Goal: Information Seeking & Learning: Find contact information

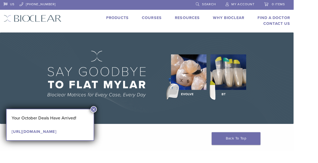
click at [105, 117] on button "×" at bounding box center [101, 118] width 7 height 7
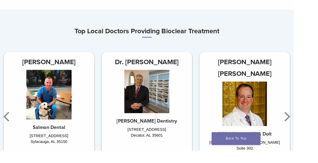
scroll to position [258, 0]
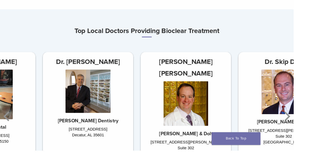
click at [315, 133] on icon "Next" at bounding box center [310, 126] width 11 height 32
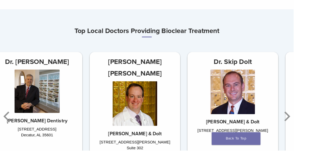
click at [313, 132] on icon "Next" at bounding box center [310, 126] width 11 height 32
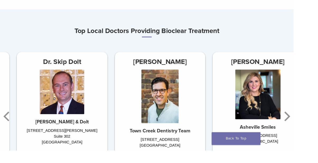
click at [311, 134] on icon "Next" at bounding box center [310, 126] width 11 height 32
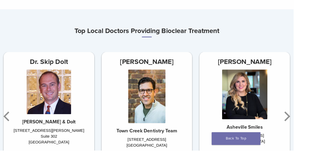
click at [314, 131] on icon "Next" at bounding box center [310, 126] width 11 height 32
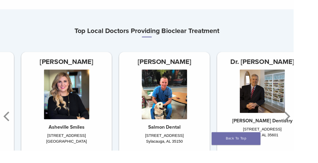
click at [314, 131] on icon "Next" at bounding box center [310, 126] width 11 height 32
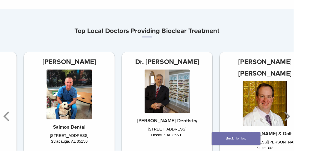
click at [314, 131] on icon "Next" at bounding box center [310, 126] width 11 height 32
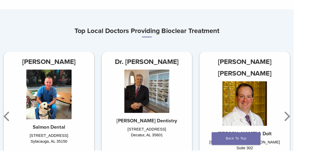
click at [317, 131] on div "Dr. Harris Siegel Siegel & Dolt 2751 Buford Hwy NE Suite 302 Atlanta, GA 30324 …" at bounding box center [265, 127] width 106 height 143
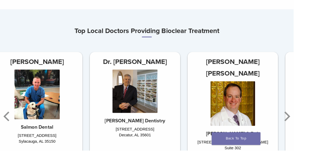
click at [315, 132] on icon "Next" at bounding box center [310, 126] width 11 height 32
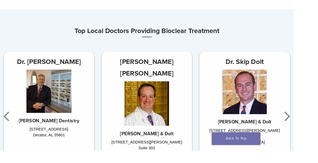
click at [313, 134] on icon "Next" at bounding box center [310, 126] width 11 height 32
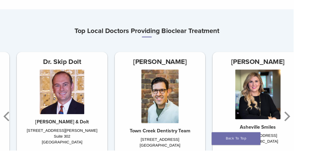
click at [313, 134] on icon "Next" at bounding box center [310, 126] width 11 height 32
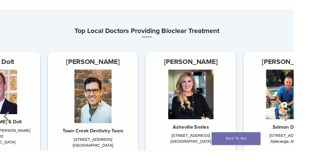
click at [314, 133] on icon "Next" at bounding box center [310, 126] width 11 height 32
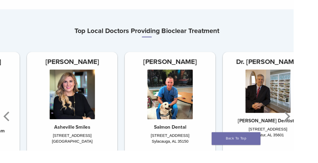
click at [314, 133] on icon "Next" at bounding box center [310, 126] width 11 height 32
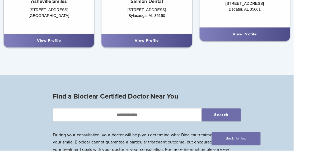
scroll to position [395, 0]
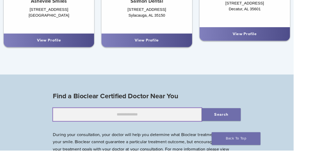
click at [165, 124] on input "text" at bounding box center [137, 124] width 161 height 14
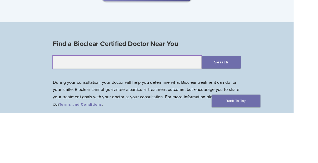
scroll to position [411, 0]
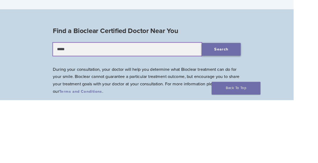
type input "*****"
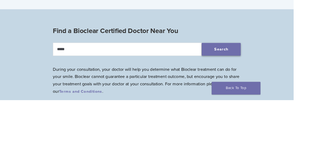
click at [244, 109] on button "Search" at bounding box center [240, 108] width 42 height 14
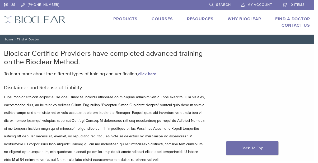
click at [250, 21] on link "Why Bioclear" at bounding box center [248, 19] width 34 height 5
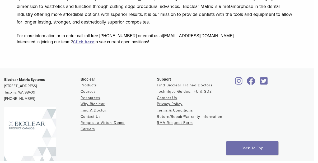
scroll to position [209, 0]
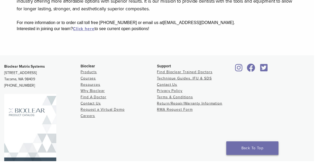
click at [264, 157] on link "Back To Top" at bounding box center [255, 150] width 53 height 14
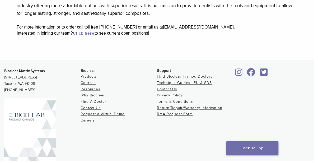
scroll to position [209, 0]
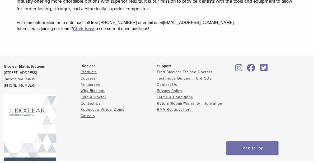
click at [176, 73] on link "Find Bioclear Trained Doctors" at bounding box center [187, 73] width 56 height 4
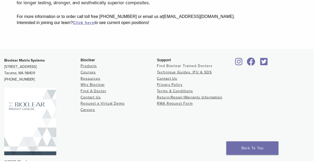
scroll to position [225, 0]
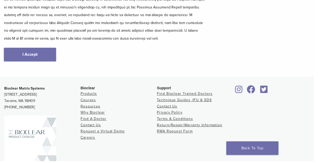
scroll to position [145, 0]
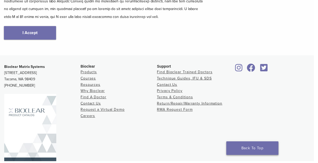
click at [265, 157] on link "Back To Top" at bounding box center [255, 150] width 53 height 14
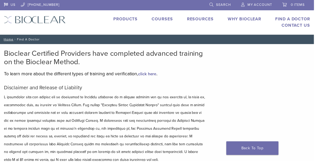
click at [226, 6] on span "Search" at bounding box center [226, 5] width 15 height 4
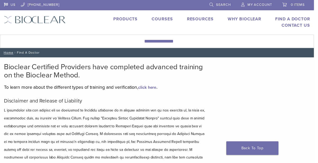
scroll to position [145, 0]
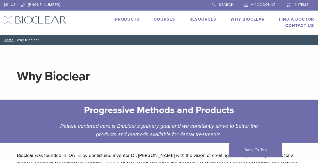
scroll to position [209, 0]
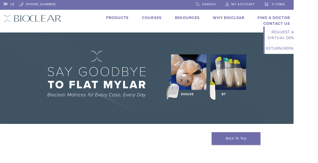
click at [301, 27] on link "Contact Us" at bounding box center [299, 25] width 29 height 5
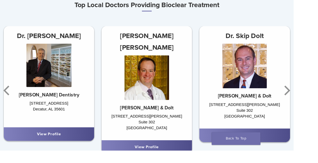
scroll to position [289, 0]
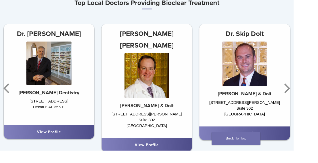
click at [312, 88] on icon "Next" at bounding box center [310, 96] width 11 height 32
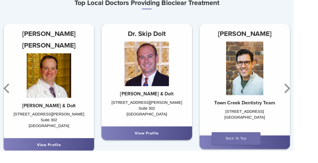
click at [317, 99] on div "Dr. Jeffrey Beeler Town Creek Dentistry Team 875 Hwy 321 N. Lenoir City, TN 377…" at bounding box center [265, 96] width 106 height 140
click at [308, 101] on icon "Next" at bounding box center [310, 96] width 11 height 32
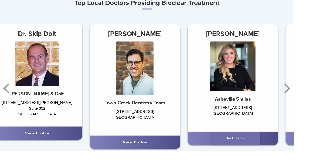
click at [311, 101] on icon "Next" at bounding box center [310, 96] width 11 height 32
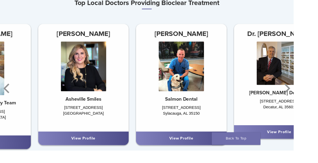
click at [313, 103] on icon "Next" at bounding box center [310, 96] width 11 height 32
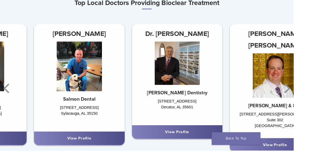
click at [313, 103] on icon "Next" at bounding box center [310, 96] width 11 height 32
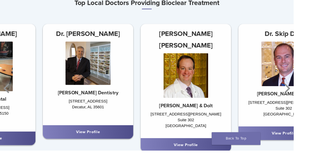
click at [313, 103] on icon "Next" at bounding box center [310, 96] width 11 height 32
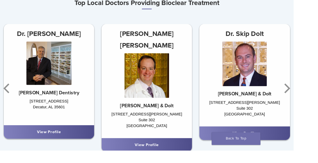
click at [168, 154] on link "View Profile" at bounding box center [159, 156] width 26 height 5
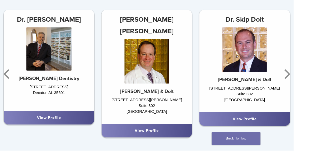
scroll to position [307, 0]
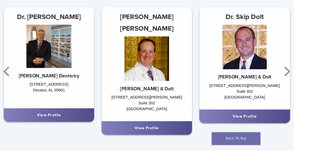
click at [276, 127] on link "View Profile" at bounding box center [265, 125] width 26 height 5
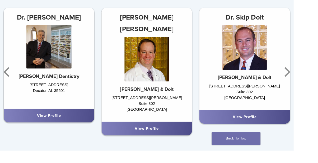
scroll to position [306, 0]
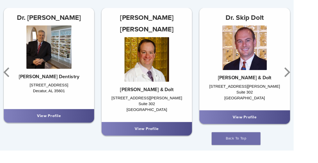
click at [289, 127] on div "View Profile" at bounding box center [265, 127] width 90 height 6
click at [273, 128] on link "View Profile" at bounding box center [265, 126] width 26 height 5
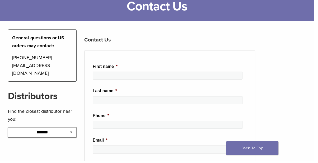
scroll to position [43, 0]
click at [69, 137] on select "**********" at bounding box center [43, 134] width 70 height 11
click at [70, 133] on select "**********" at bounding box center [43, 134] width 70 height 11
click at [74, 137] on select "**********" at bounding box center [43, 134] width 70 height 11
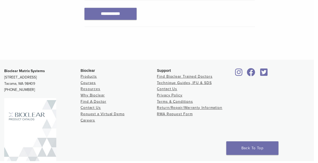
scroll to position [354, 0]
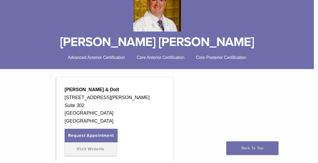
scroll to position [84, 0]
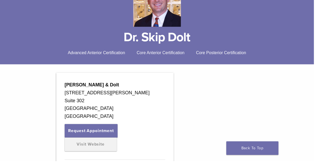
scroll to position [90, 0]
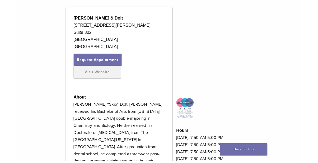
scroll to position [156, 0]
